Goal: Task Accomplishment & Management: Manage account settings

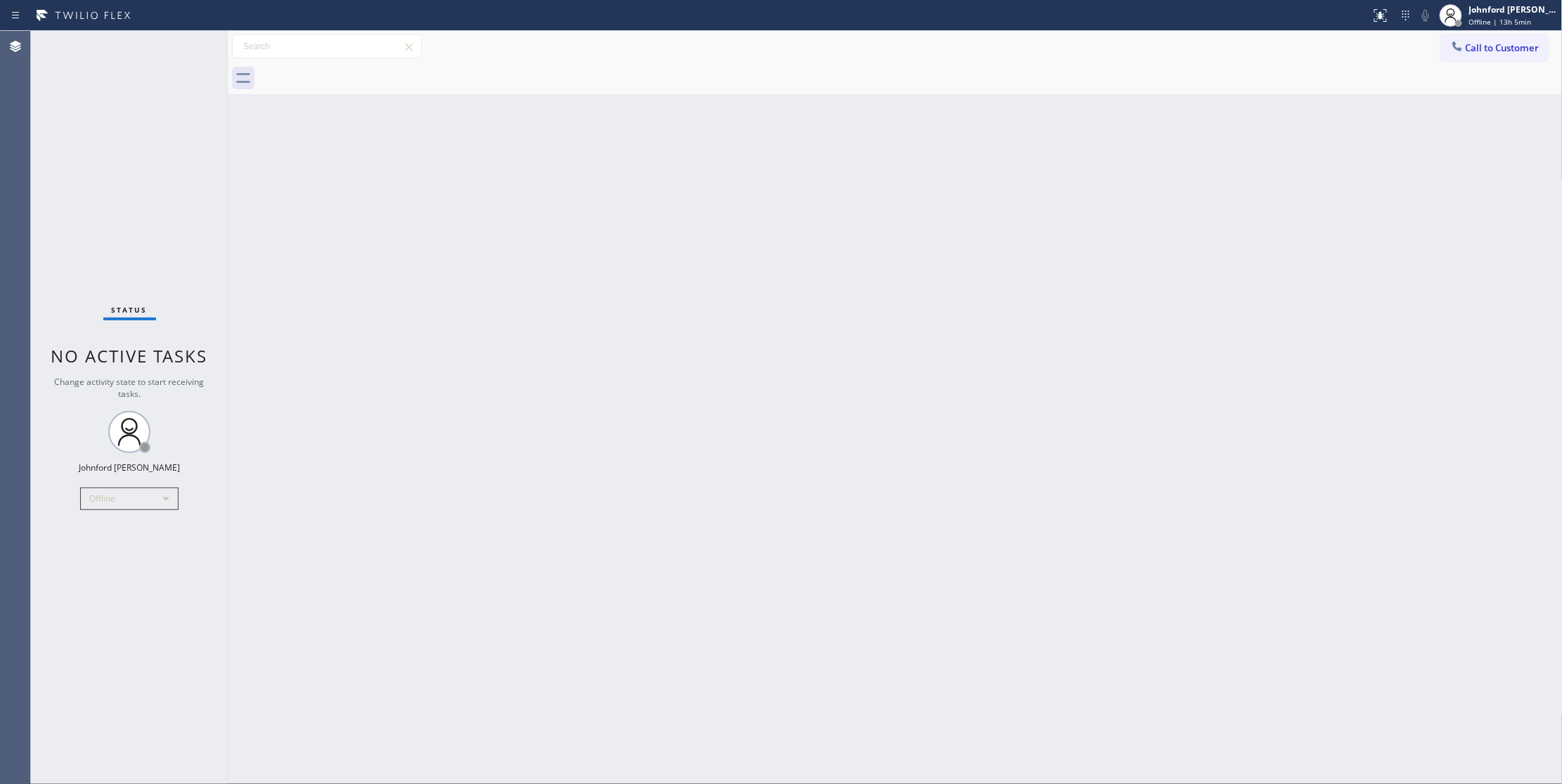
click at [151, 243] on div "Status No active tasks Change activity state to start receiving tasks. Johnford…" at bounding box center [129, 408] width 197 height 753
click at [1474, 21] on span "Offline | 13h 5min" at bounding box center [1501, 21] width 62 height 10
click at [1451, 133] on span "Log out" at bounding box center [1445, 136] width 29 height 12
